Goal: Use online tool/utility: Utilize a website feature to perform a specific function

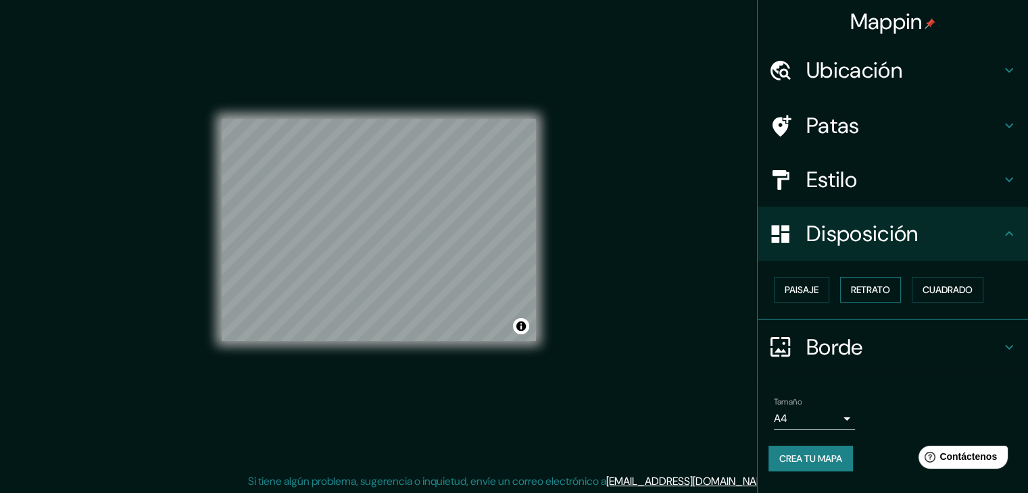
scroll to position [16, 0]
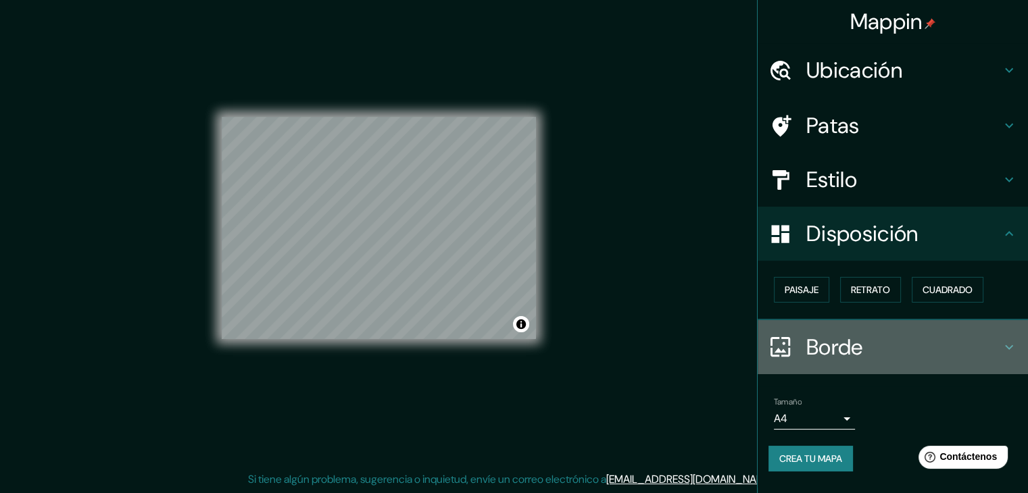
click at [843, 341] on font "Borde" at bounding box center [834, 347] width 57 height 28
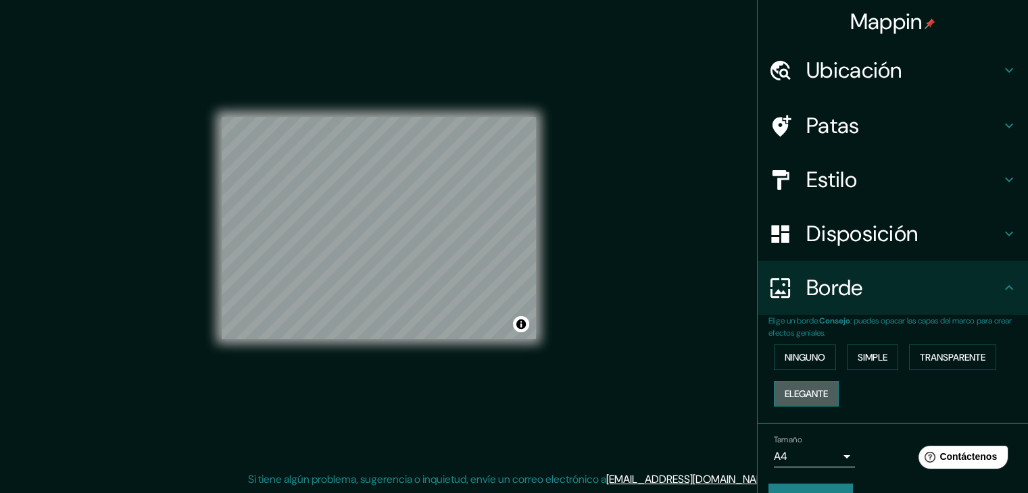
click at [809, 391] on font "Elegante" at bounding box center [805, 394] width 43 height 12
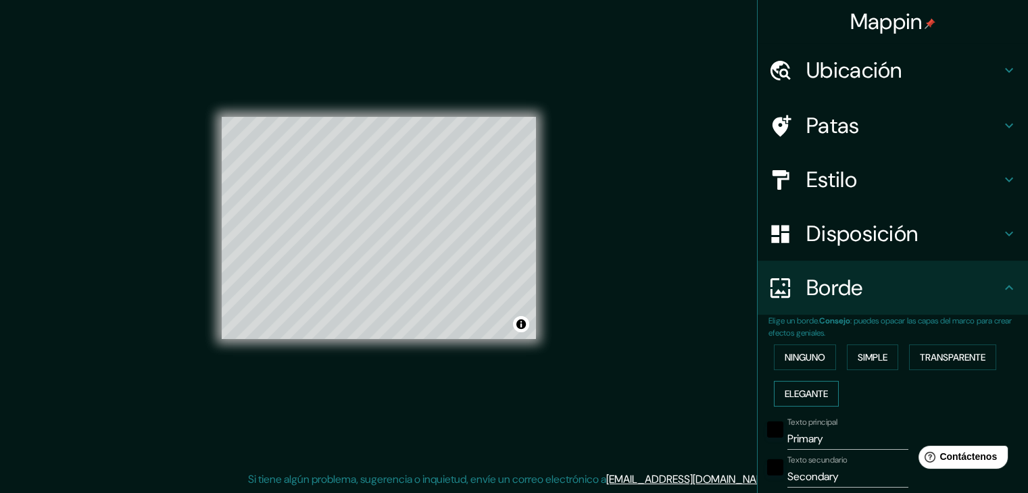
click at [808, 385] on font "Elegante" at bounding box center [805, 394] width 43 height 18
type input "37"
type input "19"
click at [805, 356] on font "Ninguno" at bounding box center [804, 357] width 41 height 12
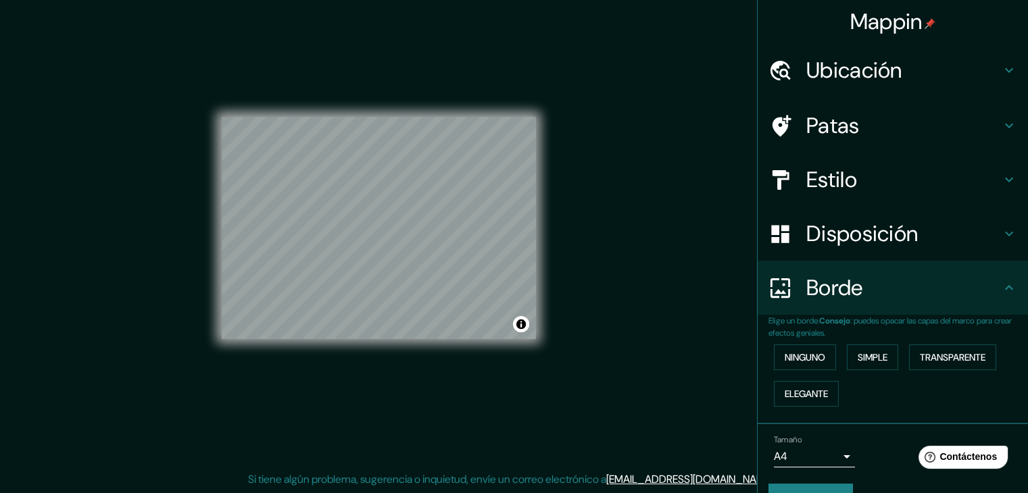
click at [836, 193] on div "Estilo" at bounding box center [892, 180] width 270 height 54
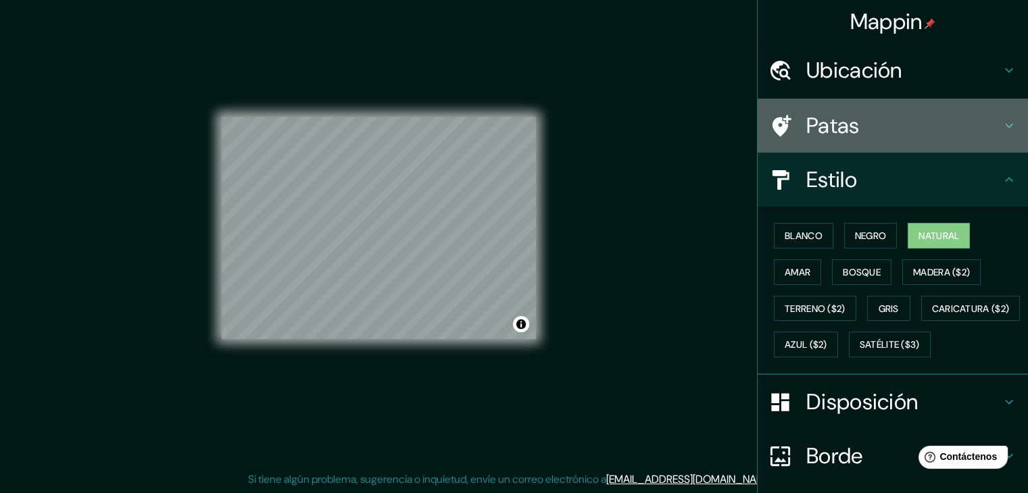
click at [830, 130] on font "Patas" at bounding box center [832, 125] width 53 height 28
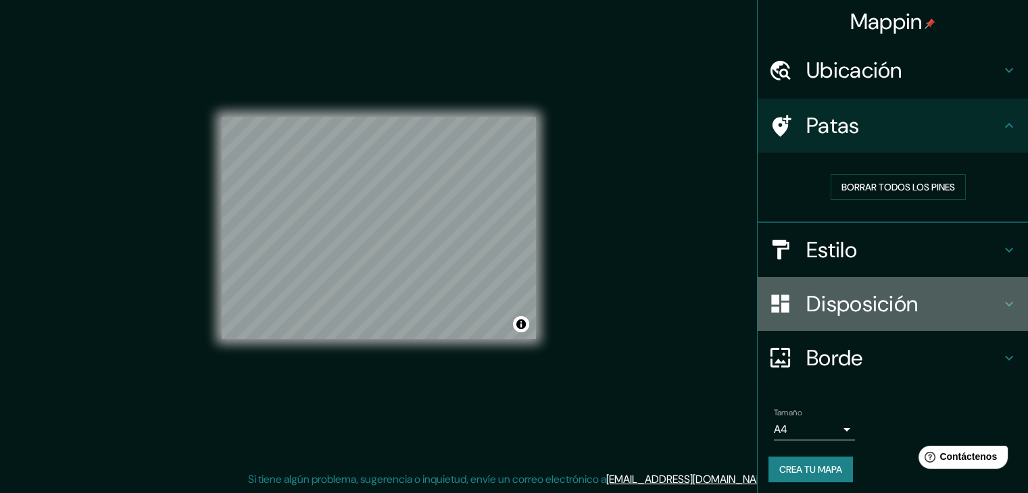
click at [842, 305] on font "Disposición" at bounding box center [861, 304] width 111 height 28
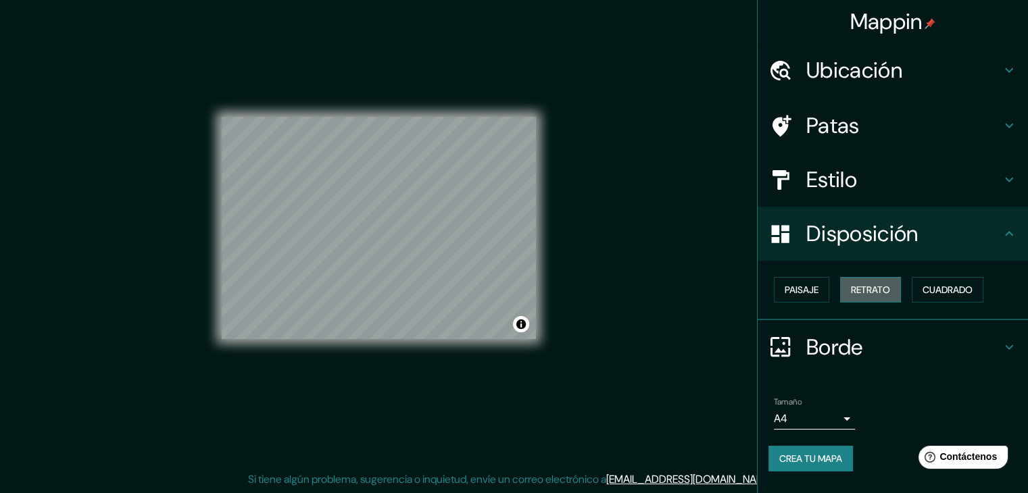
click at [869, 287] on font "Retrato" at bounding box center [870, 290] width 39 height 12
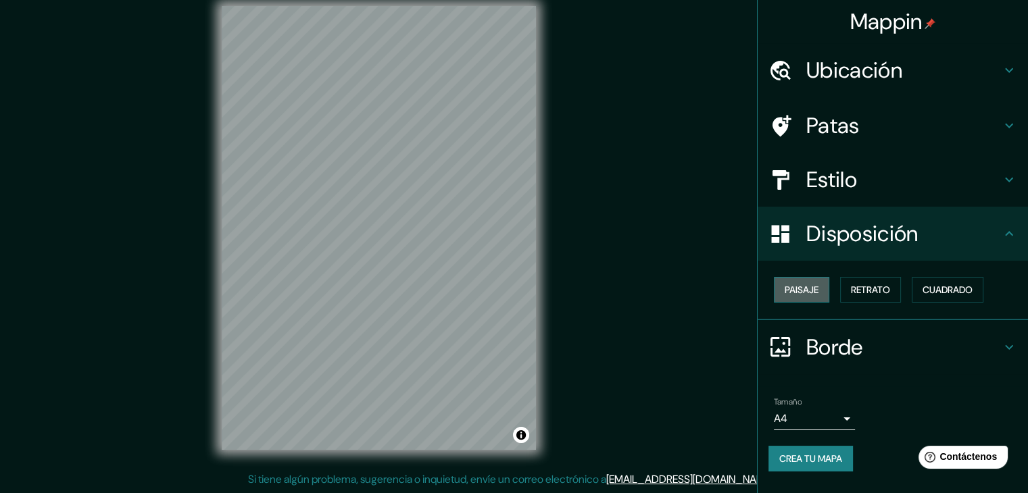
click at [803, 290] on font "Paisaje" at bounding box center [801, 290] width 34 height 12
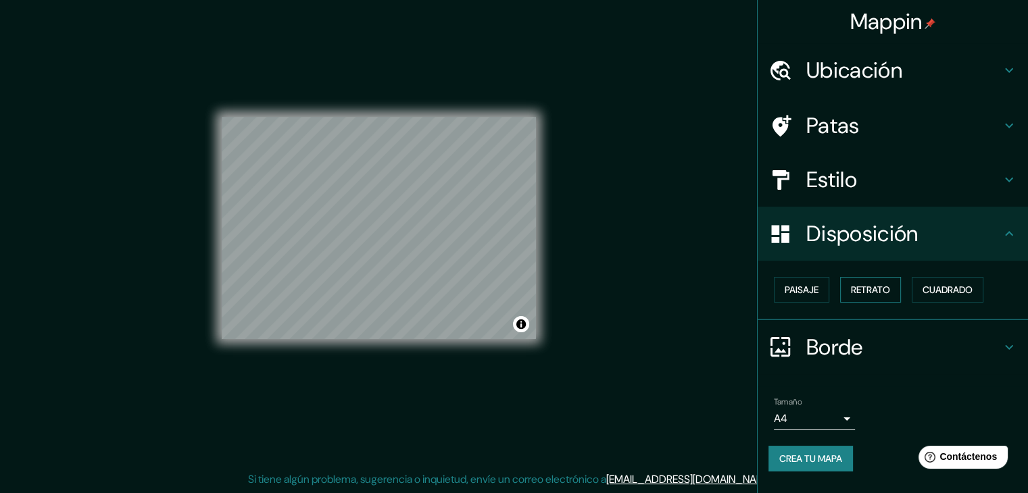
click at [843, 288] on button "Retrato" at bounding box center [870, 290] width 61 height 26
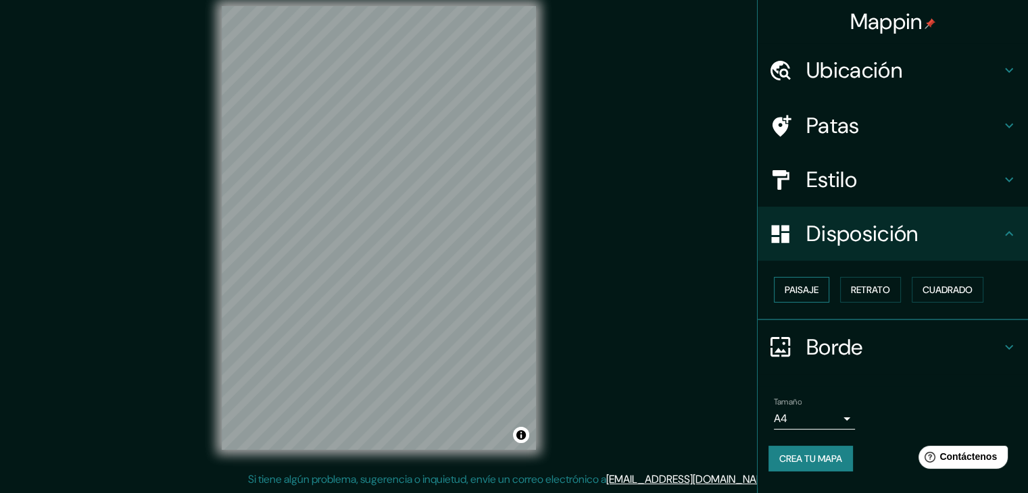
drag, startPoint x: 795, startPoint y: 284, endPoint x: 713, endPoint y: 281, distance: 81.8
click at [795, 284] on font "Paisaje" at bounding box center [801, 290] width 34 height 12
